Goal: Transaction & Acquisition: Purchase product/service

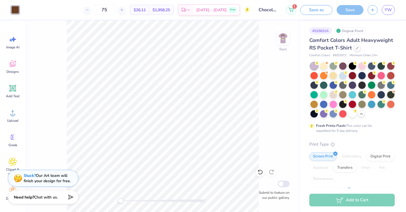
scroll to position [34, 0]
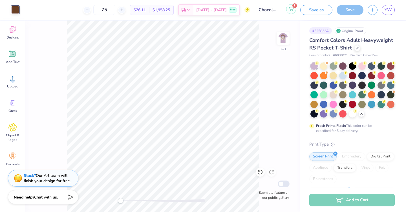
click at [294, 12] on button "1" at bounding box center [291, 9] width 10 height 10
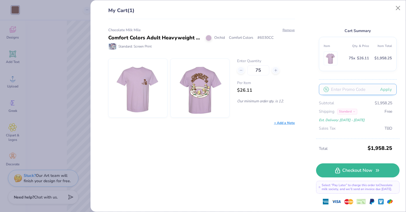
click at [385, 90] on input "text" at bounding box center [358, 89] width 78 height 11
type input "WELCOME10"
click at [389, 93] on button "Apply" at bounding box center [385, 90] width 21 height 12
click at [369, 86] on input "WELCOME10" at bounding box center [358, 85] width 78 height 11
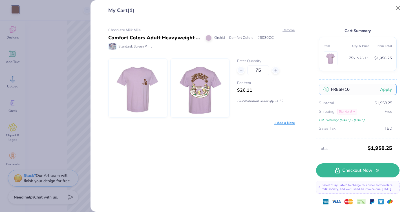
type input "FRESH10"
click at [384, 89] on button "Apply" at bounding box center [385, 90] width 21 height 12
click at [362, 89] on input "FRESH10" at bounding box center [358, 85] width 78 height 11
click at [361, 100] on div "Apply Subtotal $1,958.25 Shipping Standard Free Est. Delivery: [DATE] - [DATE] …" at bounding box center [358, 107] width 78 height 57
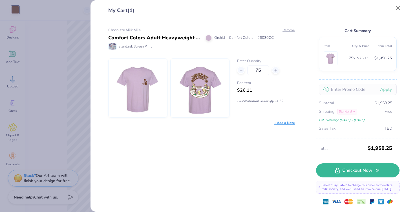
click at [219, 145] on div "Chocolate Milk Mile Comfort Colors Adult Heavyweight RS Pocket T-Shirt Orchid C…" at bounding box center [199, 115] width 205 height 193
